Goal: Book appointment/travel/reservation

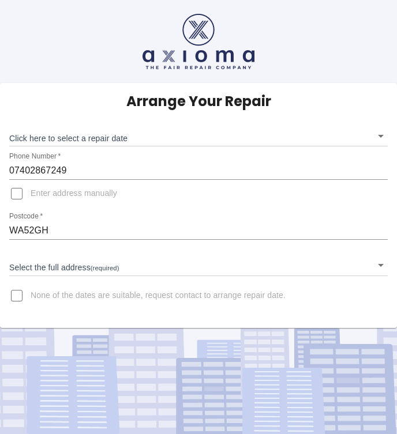
click at [86, 138] on body "Arrange Your Repair Click here to select a repair date ​ Phone Number   * 07402…" at bounding box center [198, 217] width 397 height 434
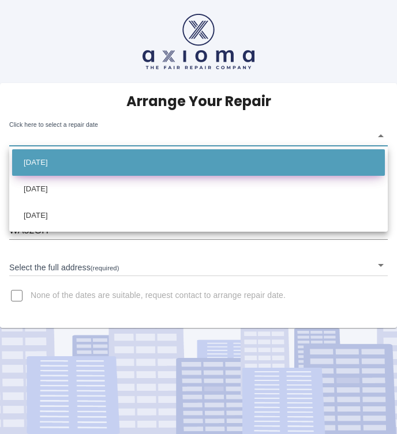
click at [84, 160] on li "[DATE]" at bounding box center [198, 162] width 372 height 27
type input "[DATE]T00:00:00.000Z"
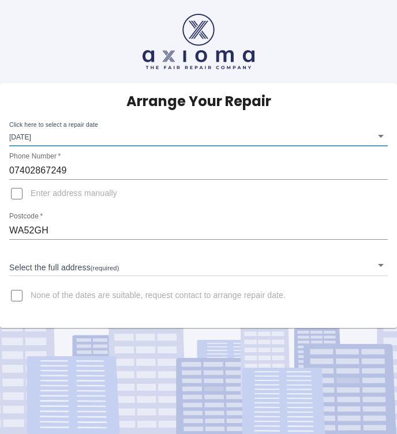
click at [20, 195] on input "Enter address manually" at bounding box center [17, 194] width 28 height 28
checkbox input "true"
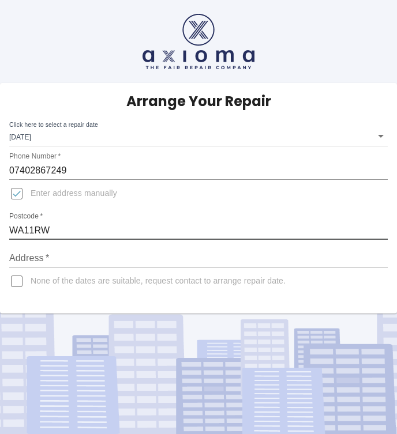
type input "WA11RW"
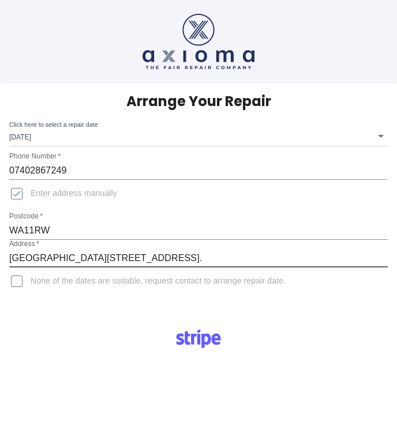
click at [11, 256] on input "Lakeview 600, Lakeside Drive, Warrington." at bounding box center [198, 258] width 378 height 18
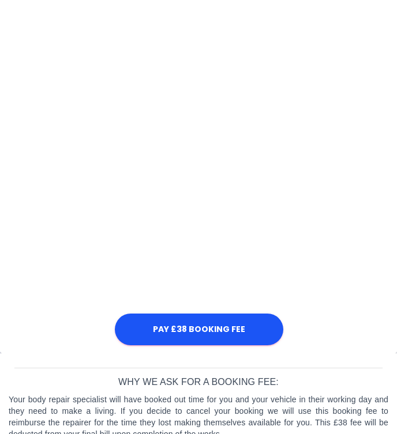
scroll to position [400, 0]
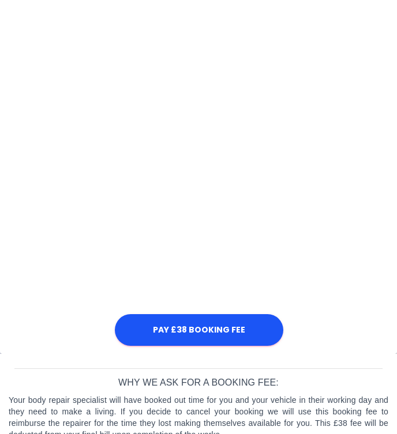
type input "Pure Offices, [GEOGRAPHIC_DATA][STREET_ADDRESS]."
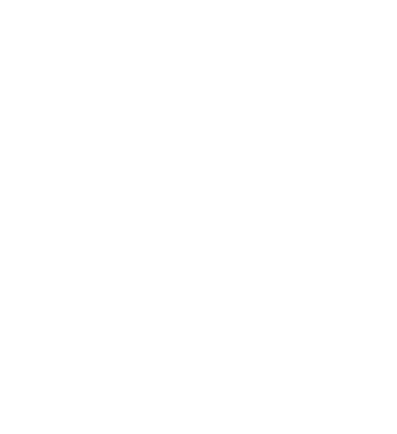
click at [338, 186] on div "Pay £38 Booking Fee" at bounding box center [198, 232] width 379 height 626
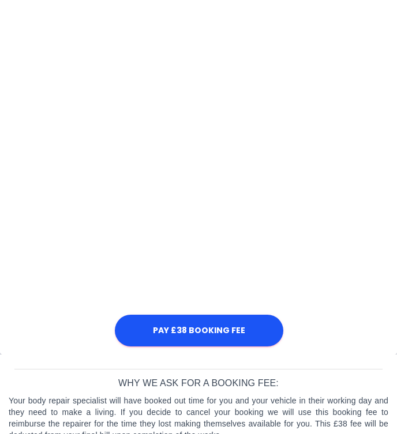
scroll to position [597, 0]
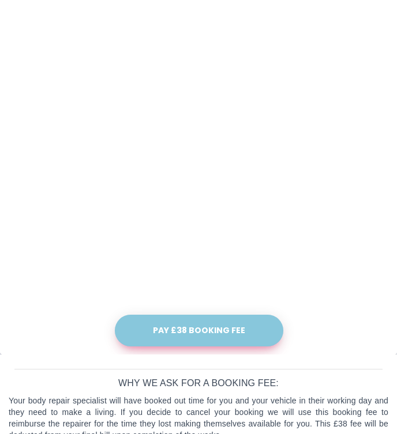
click at [191, 336] on button "Pay £38 Booking Fee" at bounding box center [199, 331] width 168 height 32
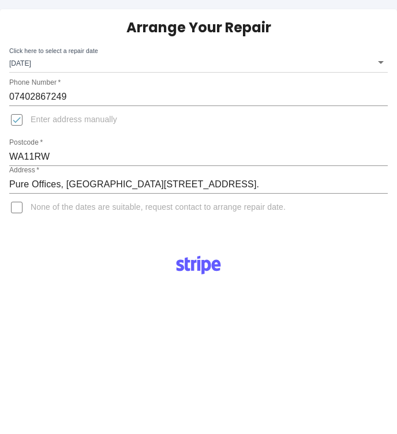
scroll to position [68, 0]
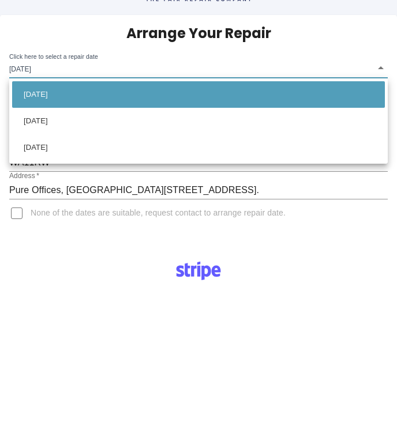
click at [82, 40] on div at bounding box center [198, 217] width 397 height 434
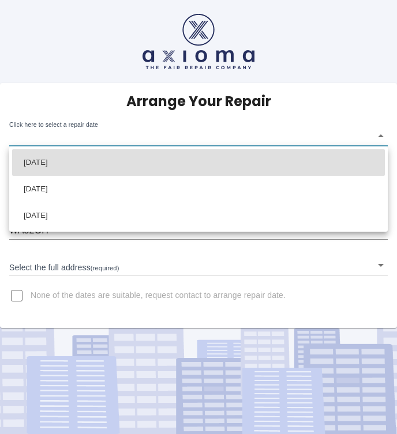
click at [149, 135] on body "Arrange Your Repair Click here to select a repair date ​ Phone Number   * 07402…" at bounding box center [198, 217] width 397 height 434
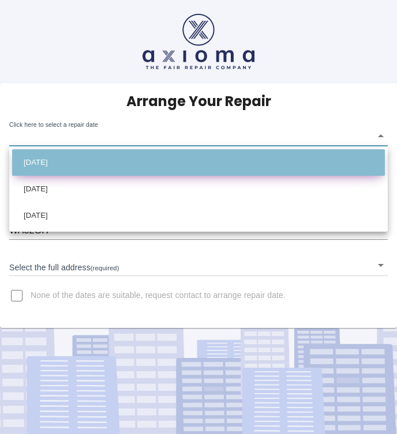
click at [79, 159] on li "[DATE]" at bounding box center [198, 162] width 372 height 27
type input "[DATE]T00:00:00.000Z"
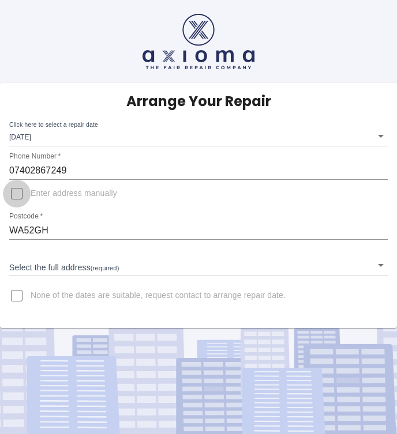
click at [22, 193] on input "Enter address manually" at bounding box center [17, 194] width 28 height 28
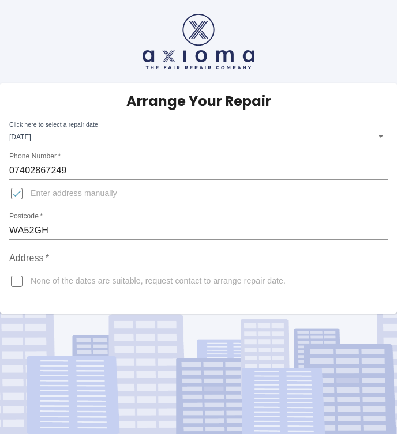
click at [22, 193] on input "Enter address manually" at bounding box center [17, 194] width 28 height 28
checkbox input "false"
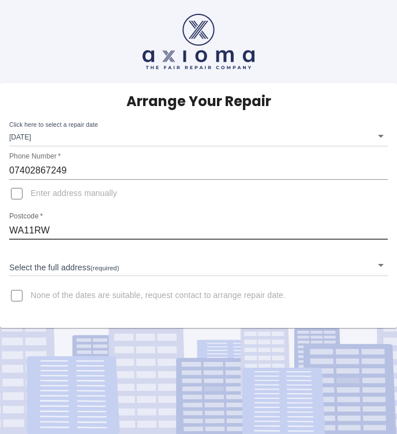
type input "WA11RW"
click at [57, 260] on body "Arrange Your Repair Click here to select a repair date [DATE] [DATE]T00:00:00.0…" at bounding box center [198, 217] width 397 height 434
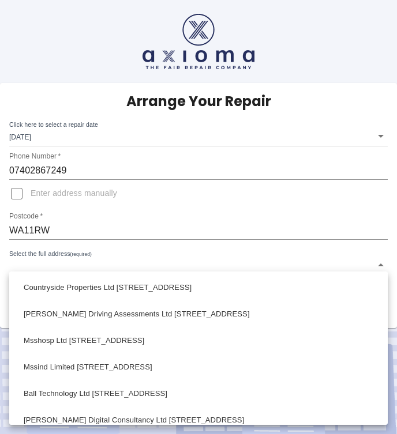
click at [58, 256] on div at bounding box center [198, 217] width 397 height 434
click at [58, 256] on body "Arrange Your Repair Click here to select a repair date [DATE] [DATE]T00:00:00.0…" at bounding box center [198, 217] width 397 height 434
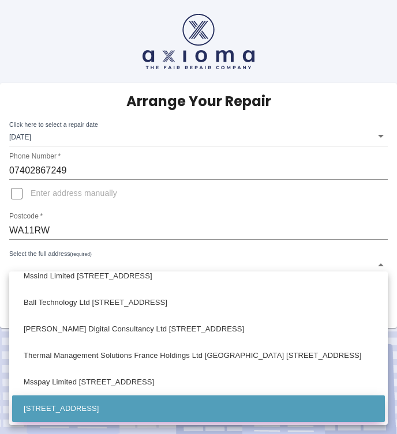
click at [43, 409] on li "[STREET_ADDRESS]" at bounding box center [198, 408] width 372 height 27
type input "[STREET_ADDRESS]"
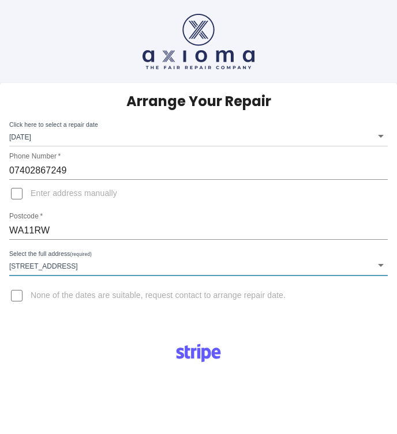
click at [379, 267] on body "Arrange Your Repair Click here to select a repair date [DATE] [DATE]T00:00:00.0…" at bounding box center [198, 433] width 397 height 866
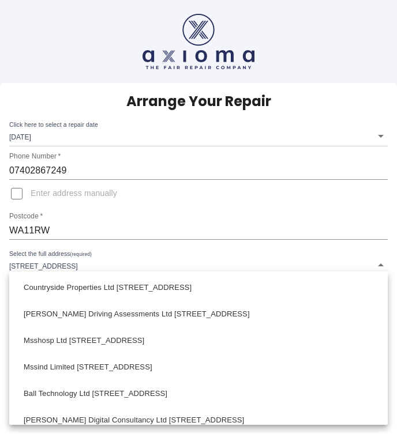
scroll to position [91, 0]
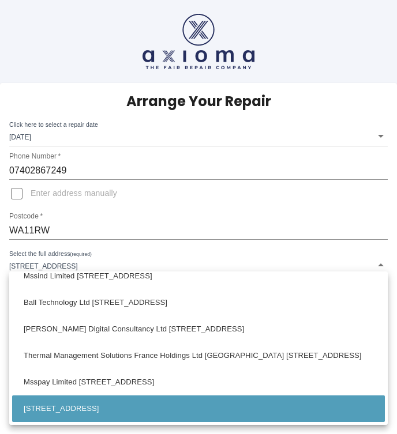
click at [79, 198] on div at bounding box center [198, 217] width 397 height 434
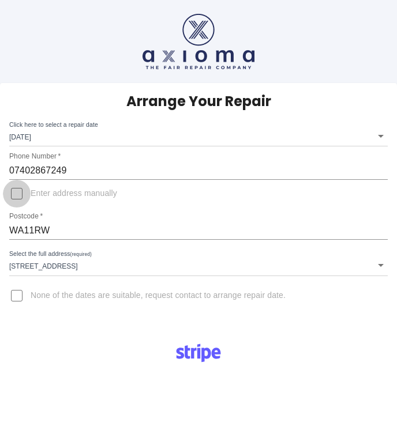
click at [20, 196] on input "Enter address manually" at bounding box center [17, 194] width 28 height 28
checkbox input "true"
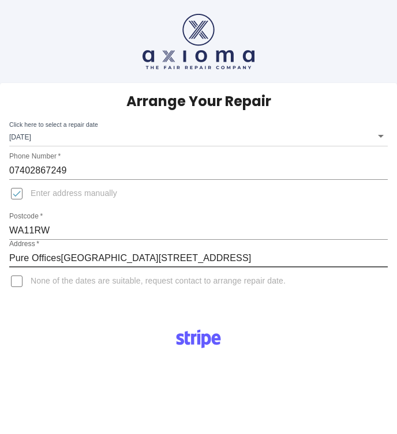
click at [200, 261] on input "Pure Offices[GEOGRAPHIC_DATA][STREET_ADDRESS]" at bounding box center [198, 258] width 378 height 18
click at [284, 260] on input "Pure Offices, [STREET_ADDRESS]" at bounding box center [198, 258] width 378 height 18
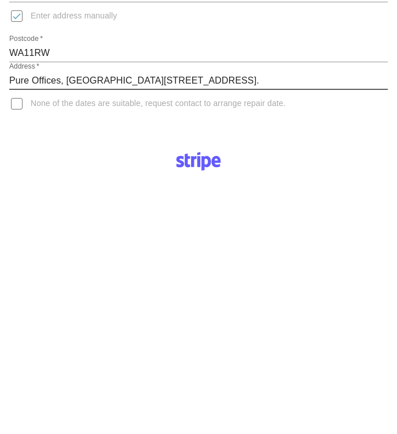
scroll to position [203, 0]
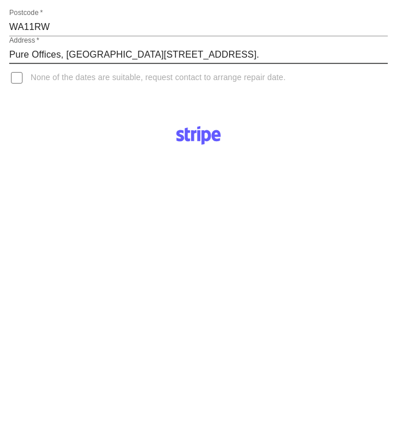
type input "Pure Offices, [GEOGRAPHIC_DATA][STREET_ADDRESS]."
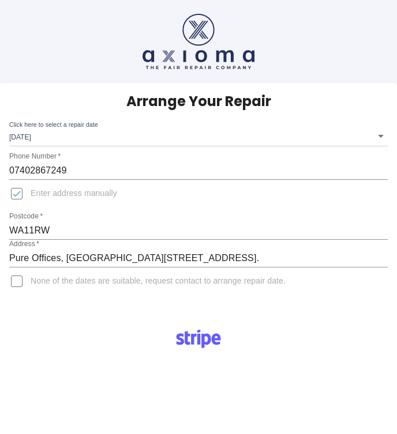
scroll to position [0, 0]
click at [22, 284] on input "None of the dates are suitable, request contact to arrange repair date." at bounding box center [17, 281] width 28 height 28
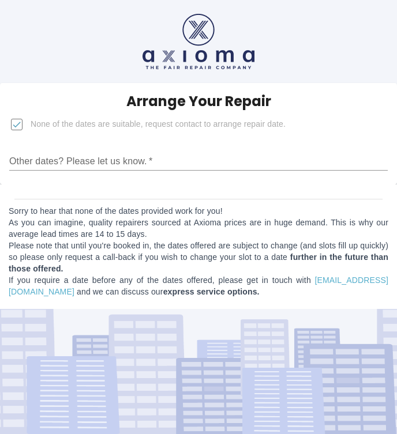
click at [23, 127] on input "None of the dates are suitable, request contact to arrange repair date." at bounding box center [17, 125] width 28 height 28
checkbox input "false"
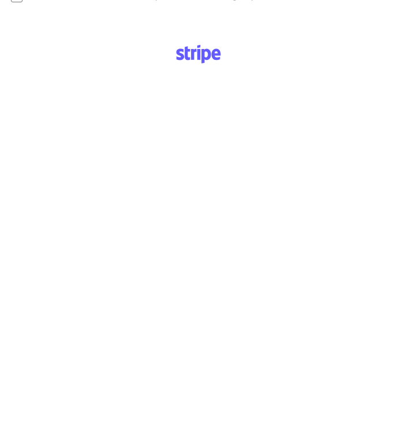
scroll to position [567, 0]
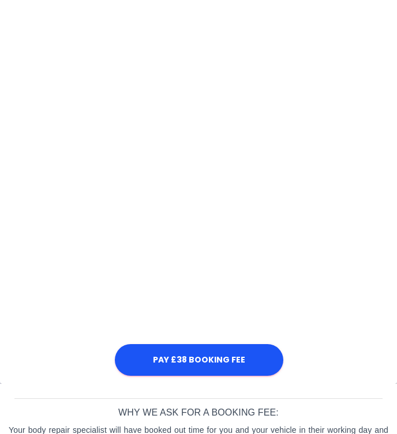
click at [334, 328] on div "Pay £38 Booking Fee" at bounding box center [198, 65] width 379 height 626
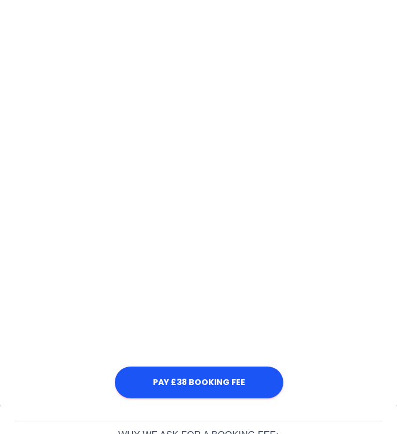
scroll to position [542, 0]
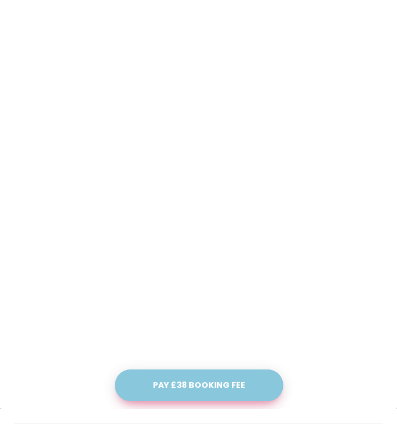
click at [182, 394] on button "Pay £38 Booking Fee" at bounding box center [199, 385] width 168 height 32
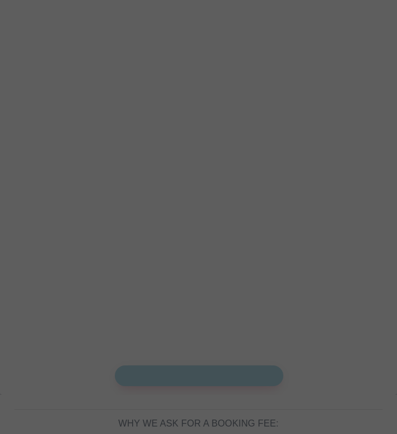
scroll to position [538, 0]
